Goal: Browse casually

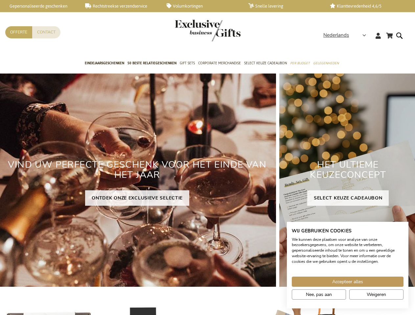
click at [207, 158] on h2 "VIND UW PERFECTE GESCHENK VOOR HET EINDE VAN HET JAAR" at bounding box center [137, 170] width 278 height 31
click at [347, 35] on span "Nederlands" at bounding box center [336, 36] width 26 height 8
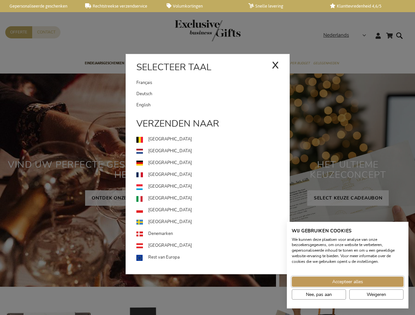
click at [348, 282] on span "Accepteer alles" at bounding box center [347, 282] width 31 height 7
